Goal: Task Accomplishment & Management: Manage account settings

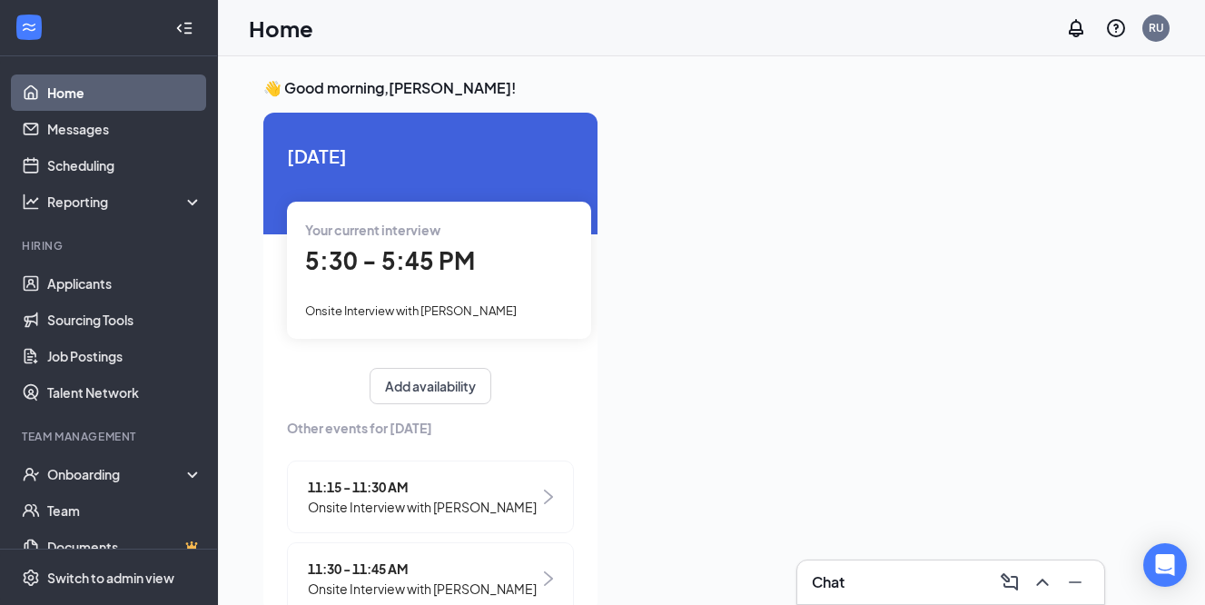
click at [437, 257] on span "5:30 - 5:45 PM" at bounding box center [390, 260] width 170 height 30
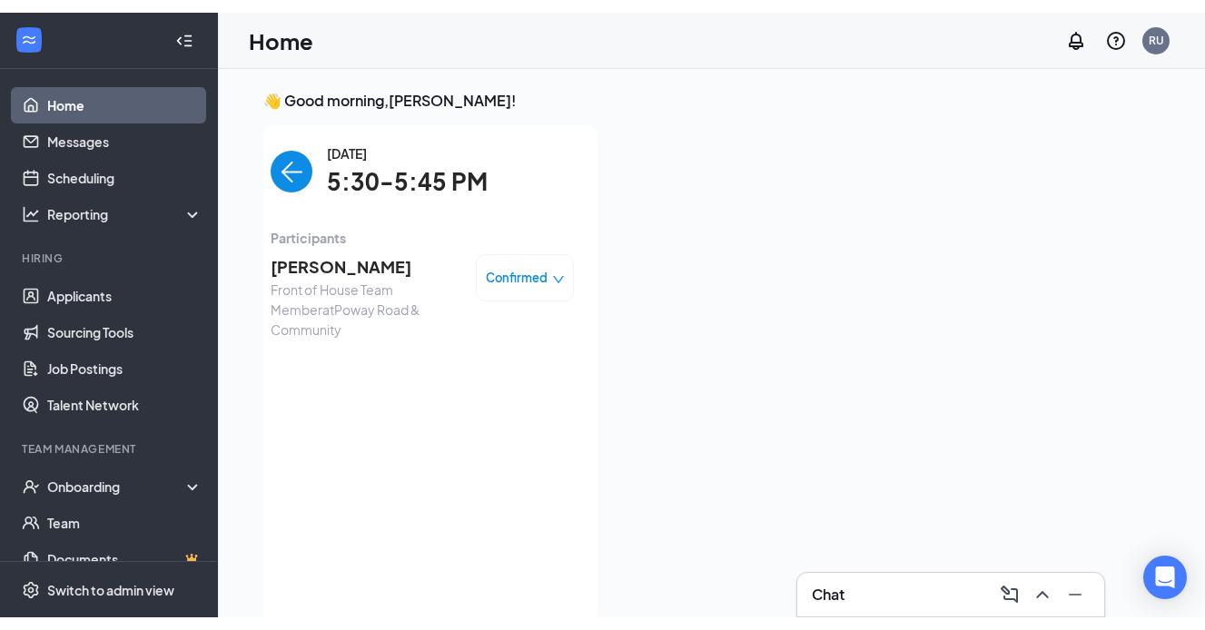
scroll to position [7, 0]
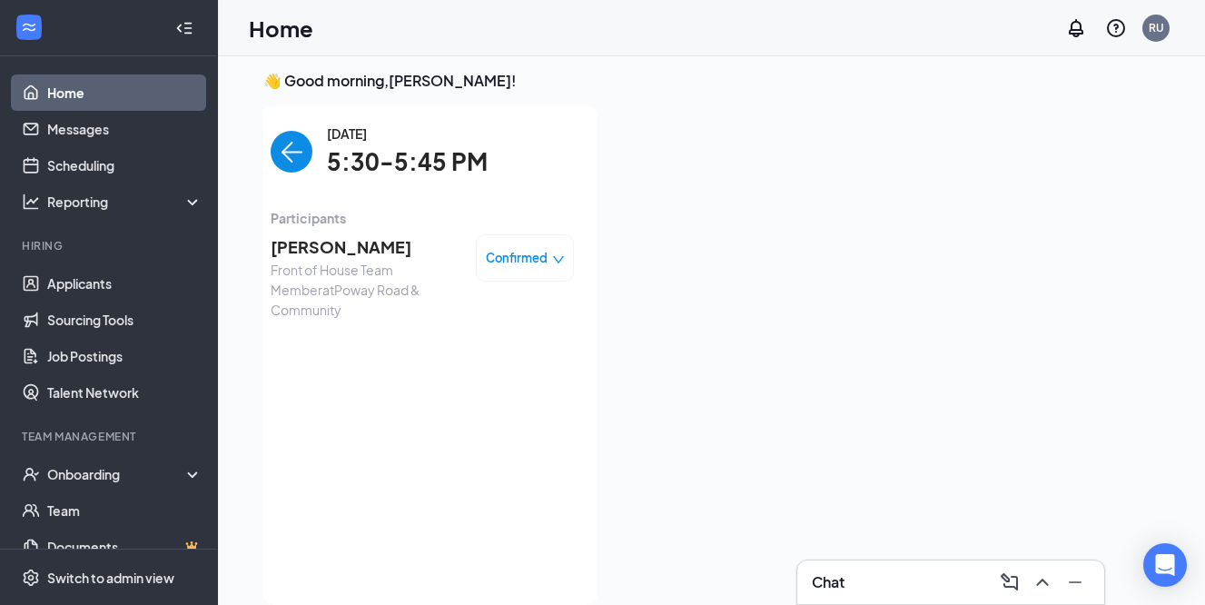
click at [294, 246] on span "[PERSON_NAME]" at bounding box center [366, 246] width 191 height 25
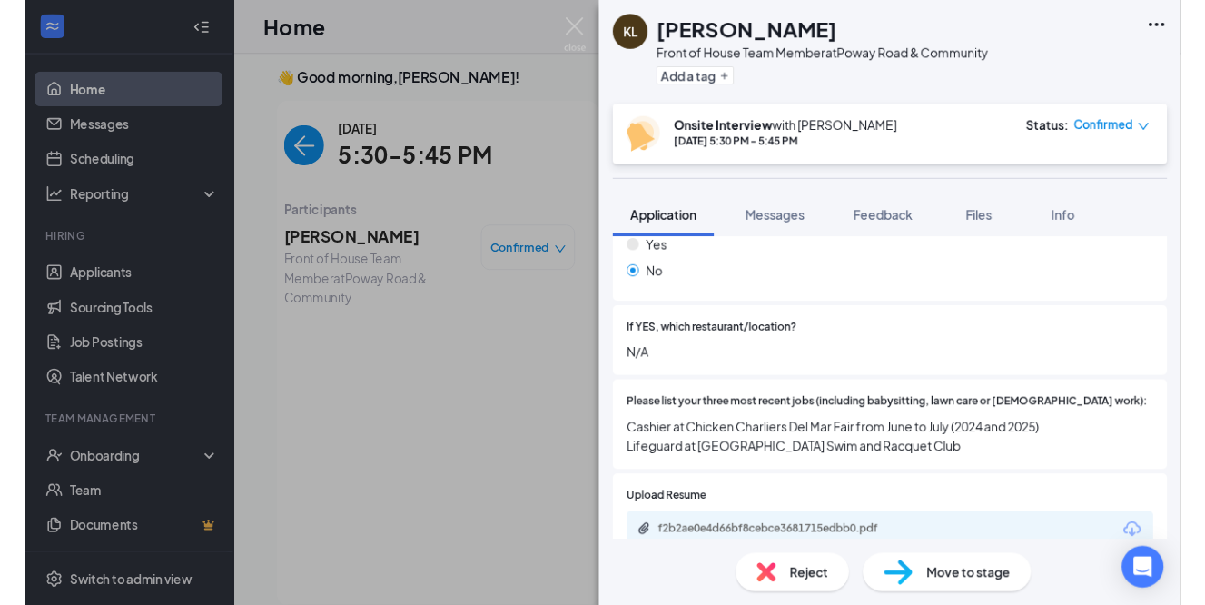
scroll to position [578, 0]
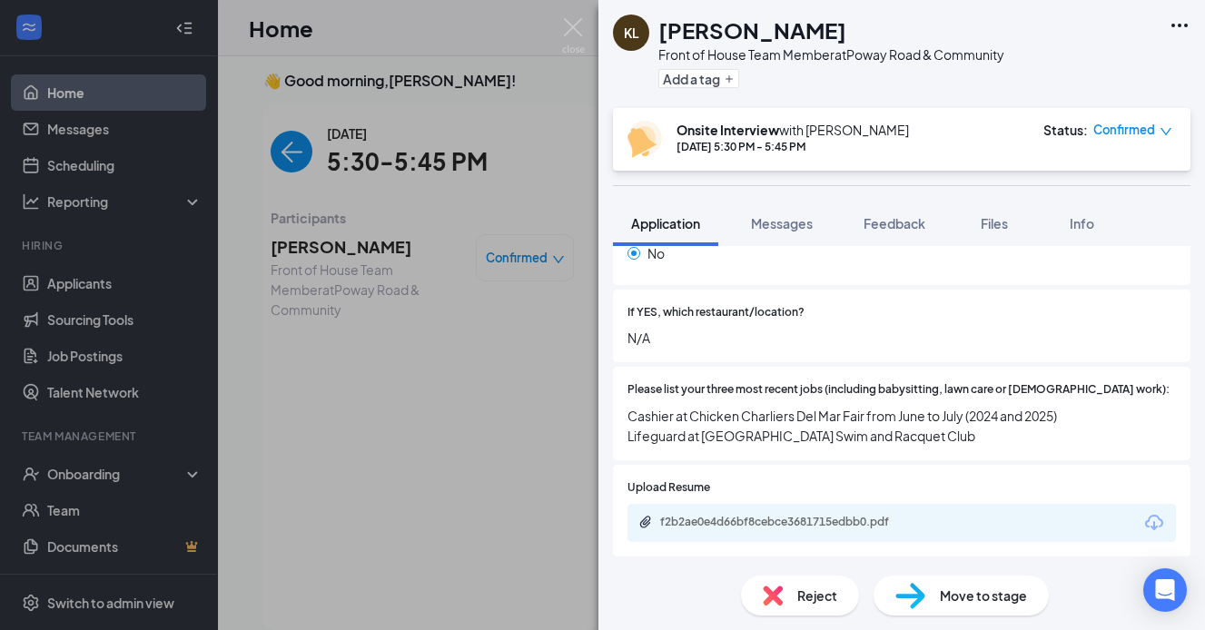
click at [691, 515] on div "f2b2ae0e4d66bf8cebce3681715edbb0.pdf" at bounding box center [787, 522] width 254 height 15
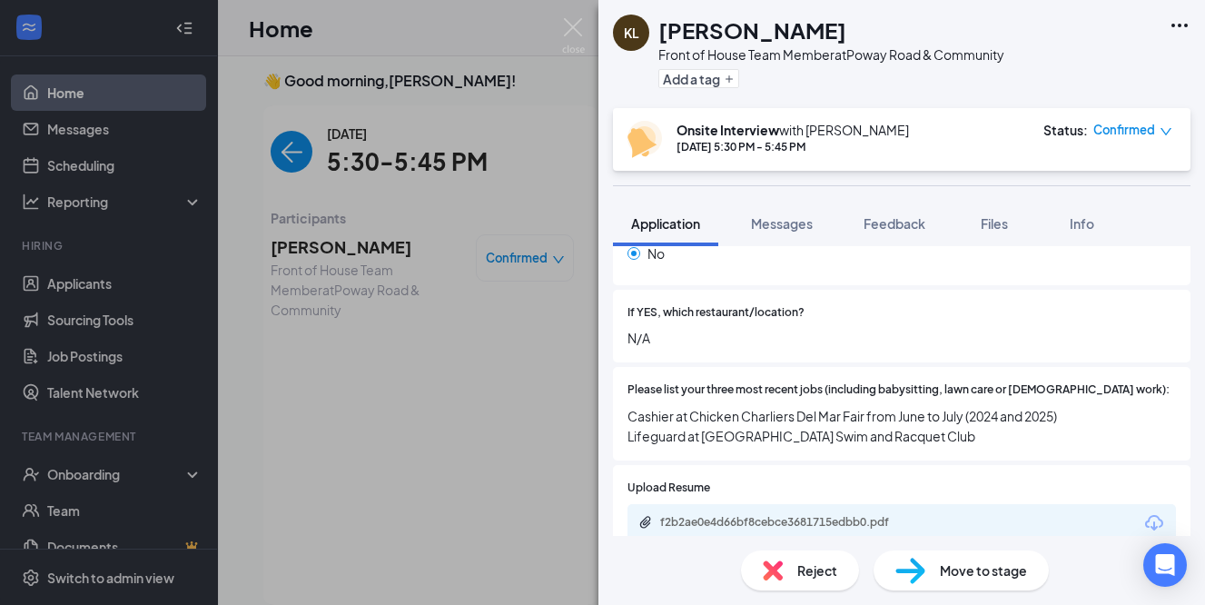
click at [468, 295] on div "[PERSON_NAME] Front of House Team Member at [GEOGRAPHIC_DATA] & Community Add a…" at bounding box center [602, 302] width 1205 height 605
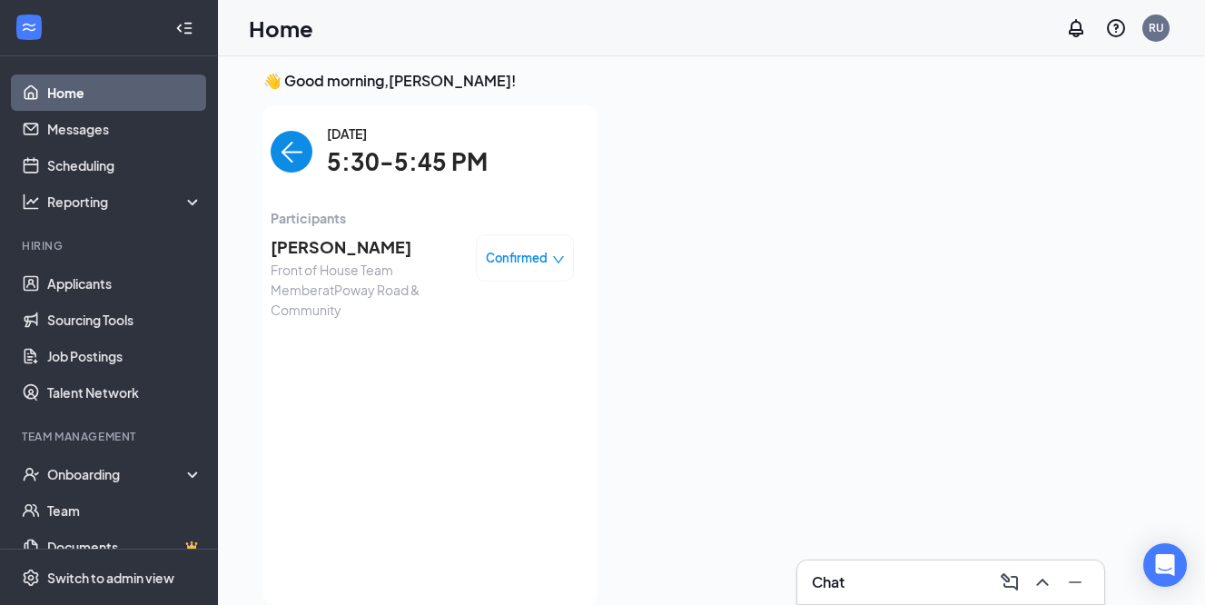
click at [311, 251] on span "[PERSON_NAME]" at bounding box center [366, 246] width 191 height 25
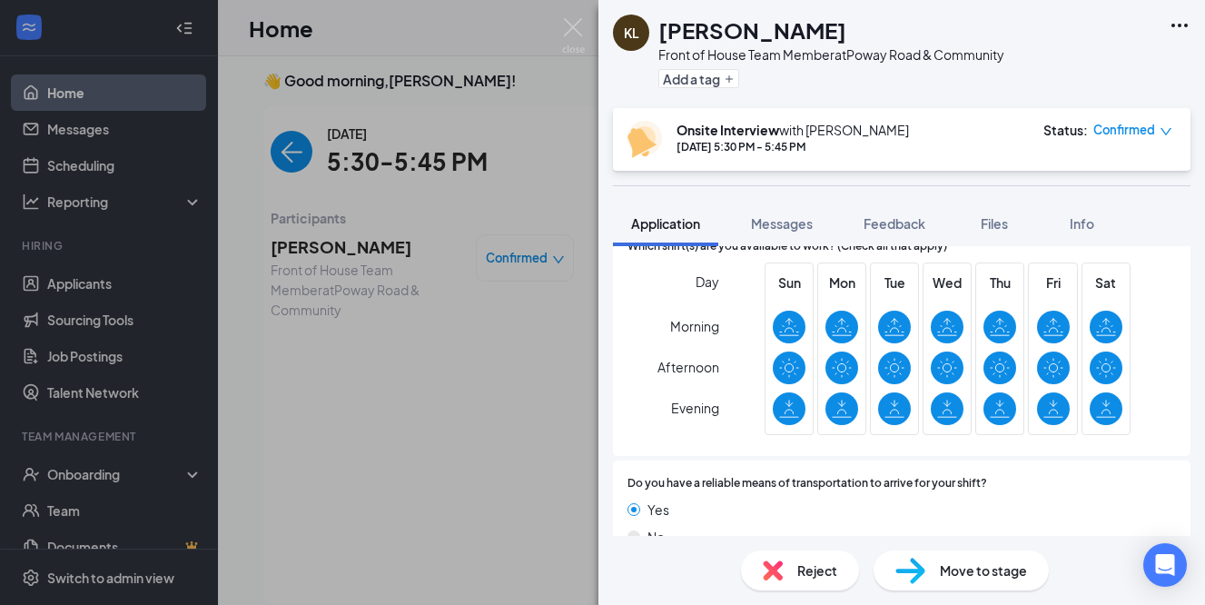
scroll to position [1271, 0]
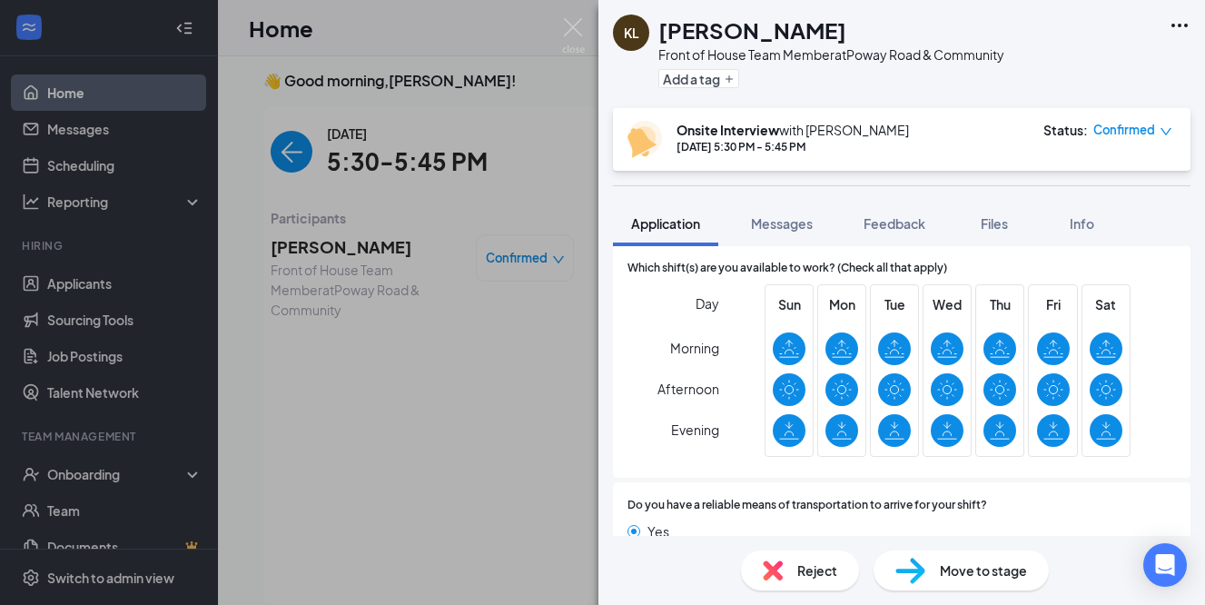
click at [531, 365] on div "[PERSON_NAME] Front of House Team Member at [GEOGRAPHIC_DATA] & Community Add a…" at bounding box center [602, 302] width 1205 height 605
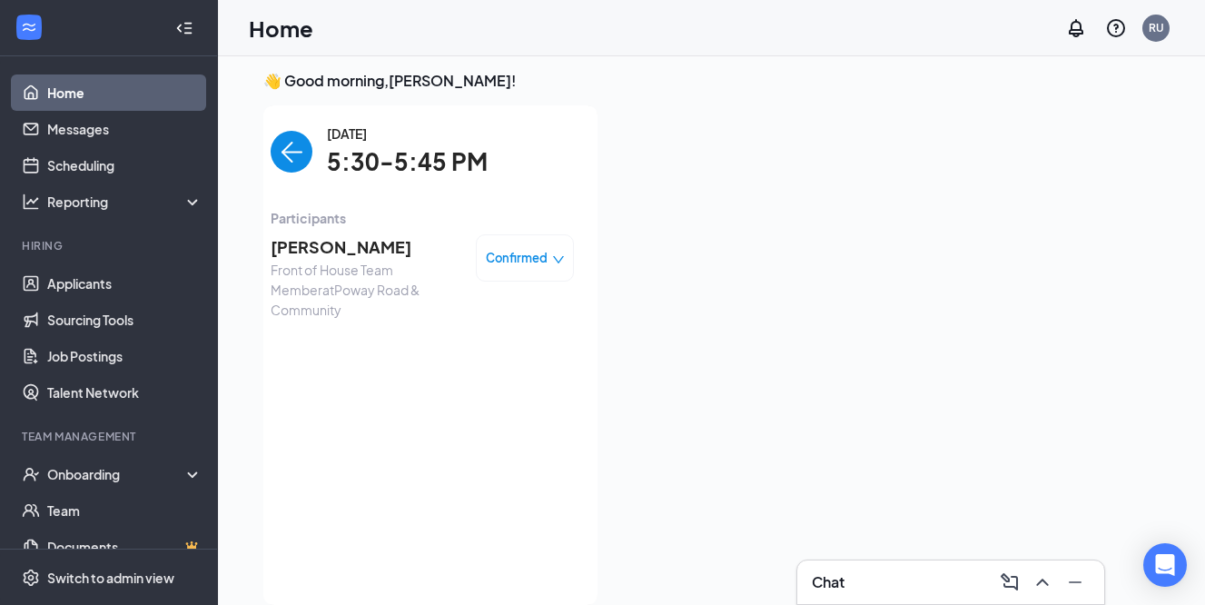
click at [320, 250] on span "[PERSON_NAME]" at bounding box center [366, 246] width 191 height 25
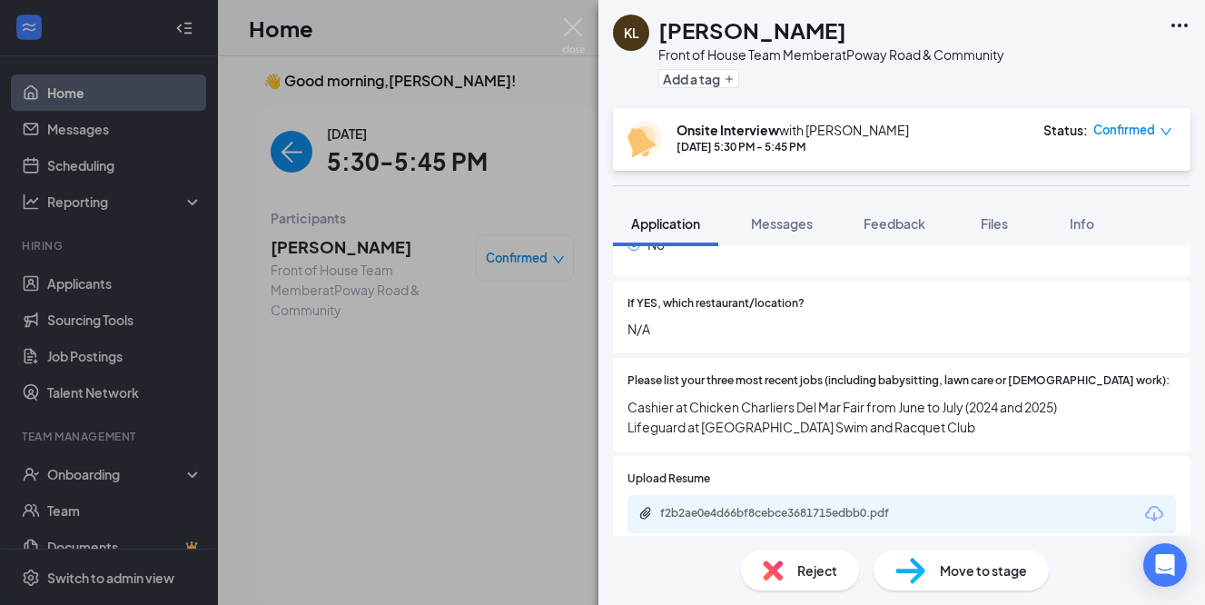
scroll to position [474, 0]
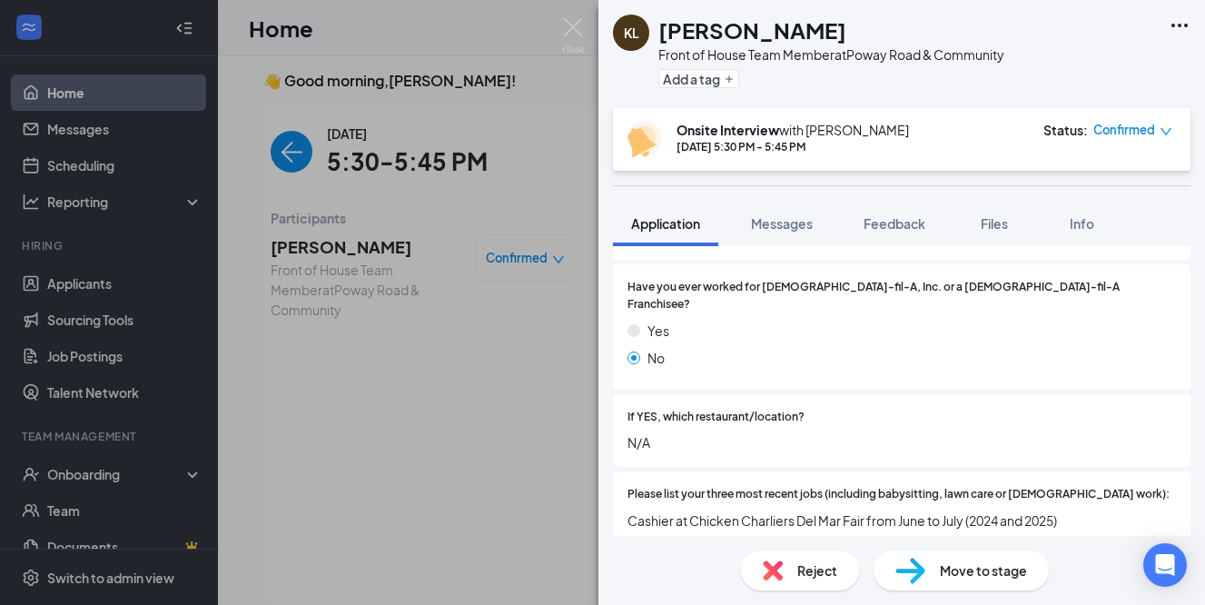
click at [380, 419] on div "[PERSON_NAME] Front of House Team Member at [GEOGRAPHIC_DATA] & Community Add a…" at bounding box center [602, 302] width 1205 height 605
